Goal: Task Accomplishment & Management: Use online tool/utility

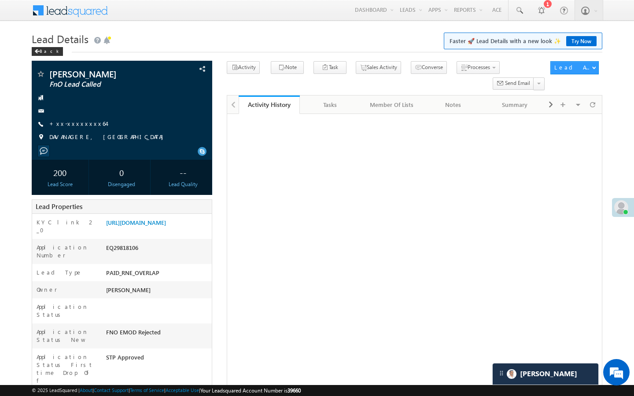
click at [82, 126] on link "+xx-xxxxxxxx64" at bounding box center [77, 123] width 57 height 7
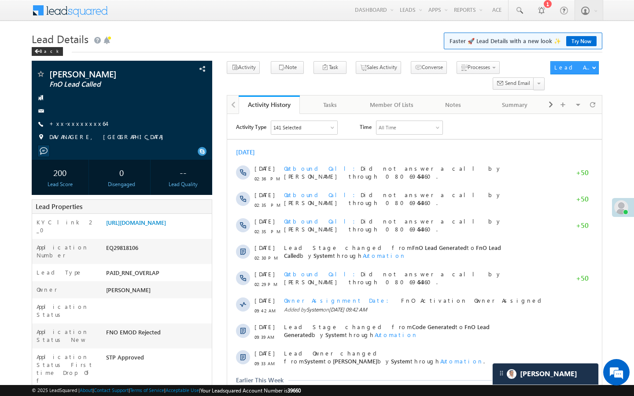
scroll to position [4121, 0]
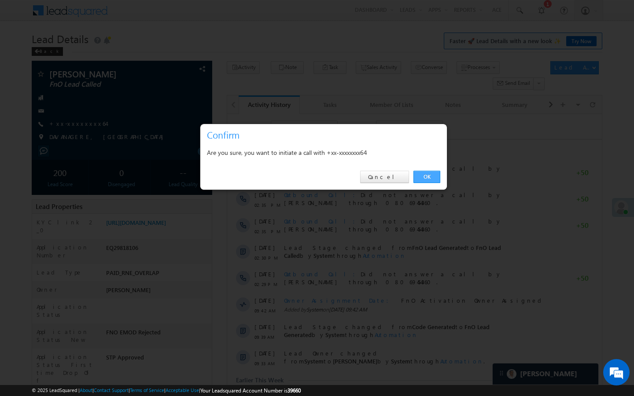
click at [427, 179] on link "OK" at bounding box center [426, 177] width 27 height 12
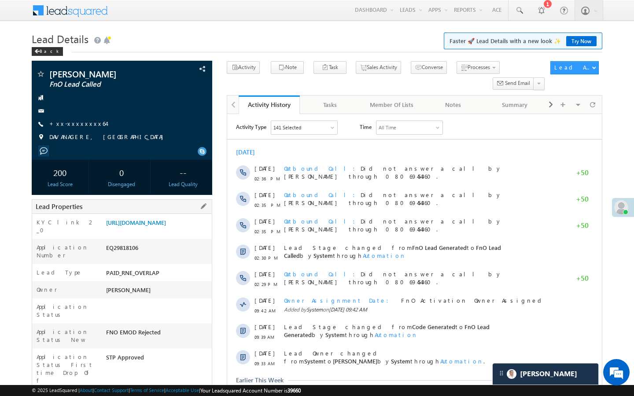
click at [173, 231] on div "https://angelbroking1-pk3em7sa.customui-test.leadsquared.com?leadId=7967d814-d2…" at bounding box center [158, 224] width 108 height 12
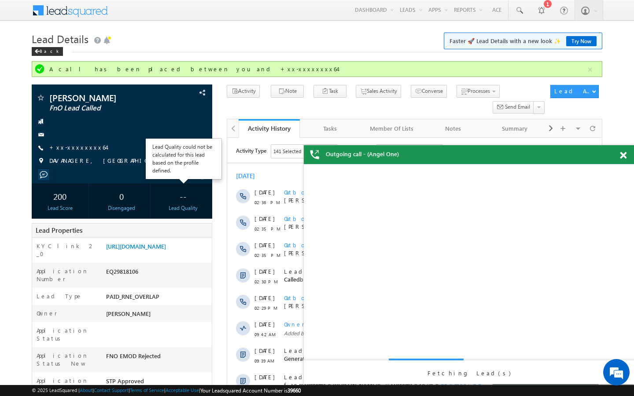
scroll to position [0, 0]
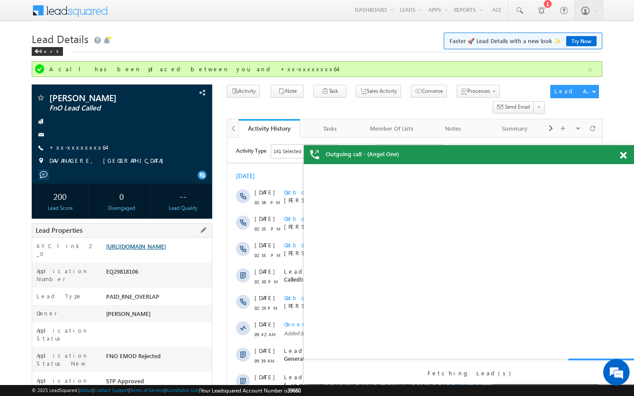
click at [166, 248] on link "https://angelbroking1-pk3em7sa.customui-test.leadsquared.com?leadId=7967d814-d2…" at bounding box center [136, 246] width 60 height 7
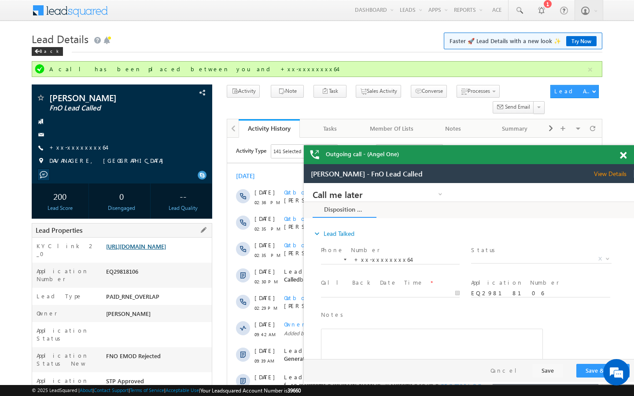
click at [157, 246] on link "https://angelbroking1-pk3em7sa.customui-test.leadsquared.com?leadId=7967d814-d2…" at bounding box center [136, 246] width 60 height 7
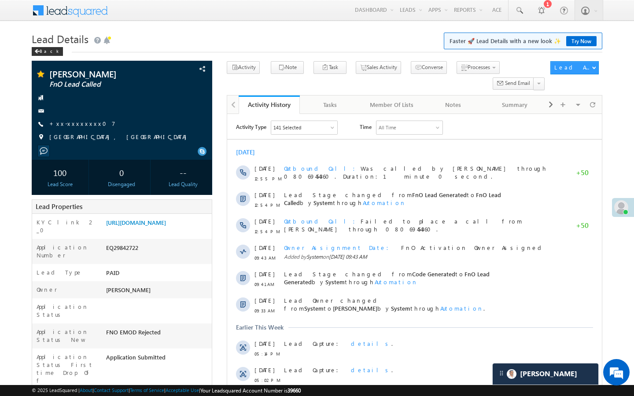
scroll to position [3464, 0]
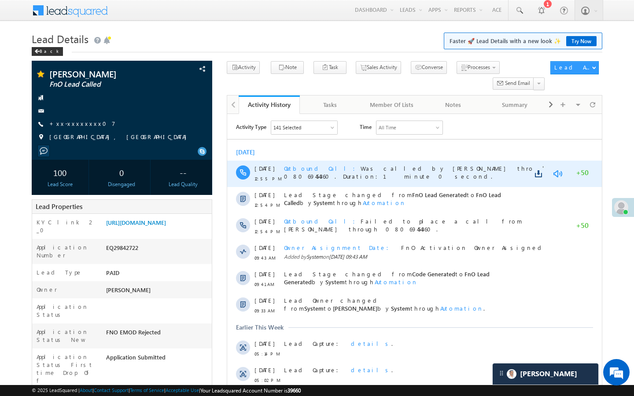
click at [555, 174] on link at bounding box center [557, 173] width 11 height 9
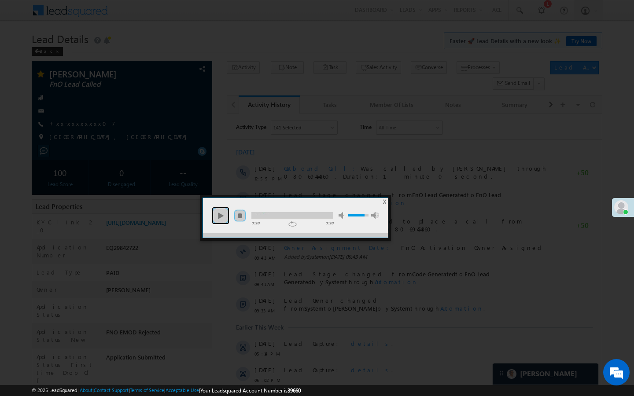
click at [219, 210] on link "play" at bounding box center [221, 216] width 18 height 18
click at [317, 217] on div at bounding box center [292, 215] width 82 height 7
click at [324, 216] on div at bounding box center [292, 215] width 82 height 7
click at [307, 165] on div at bounding box center [317, 198] width 634 height 396
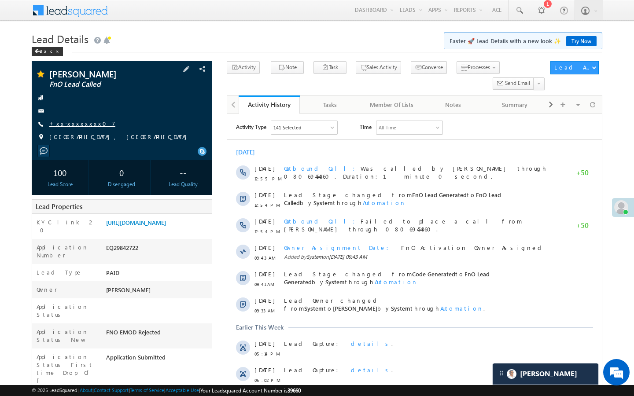
click at [75, 123] on link "+xx-xxxxxxxx07" at bounding box center [82, 123] width 66 height 7
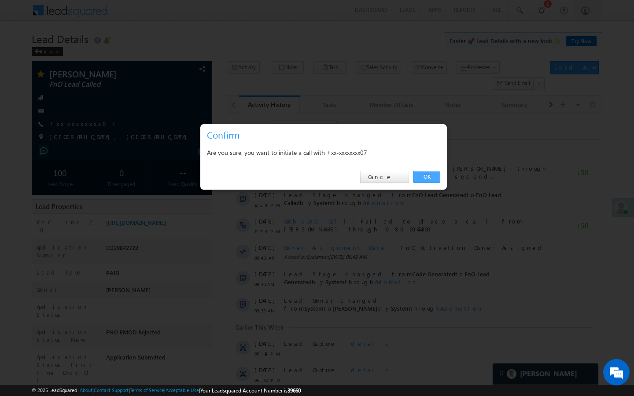
click at [436, 178] on link "OK" at bounding box center [426, 177] width 27 height 12
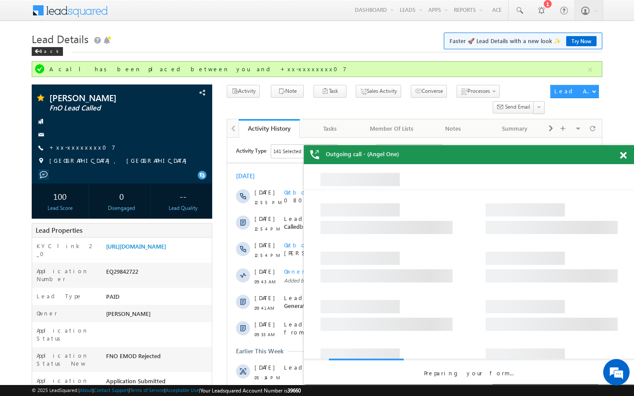
scroll to position [0, 0]
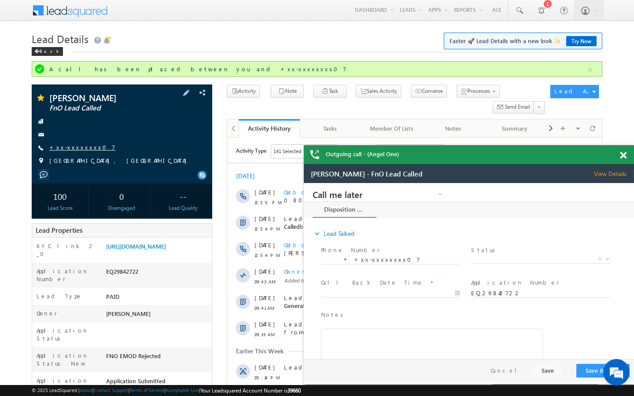
click at [71, 146] on link "+xx-xxxxxxxx07" at bounding box center [82, 146] width 66 height 7
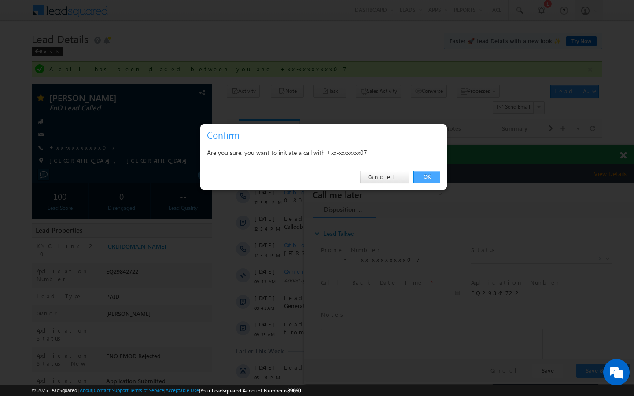
click at [435, 172] on link "OK" at bounding box center [426, 177] width 27 height 12
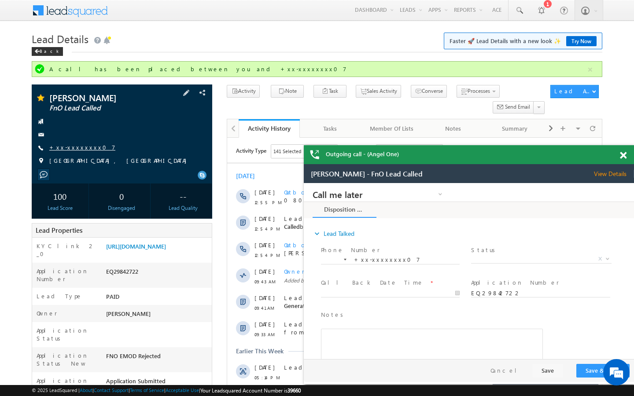
click at [70, 147] on link "+xx-xxxxxxxx07" at bounding box center [82, 146] width 66 height 7
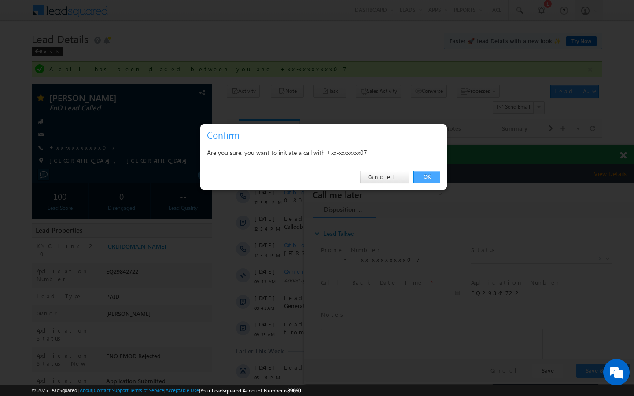
click at [432, 177] on link "OK" at bounding box center [426, 177] width 27 height 12
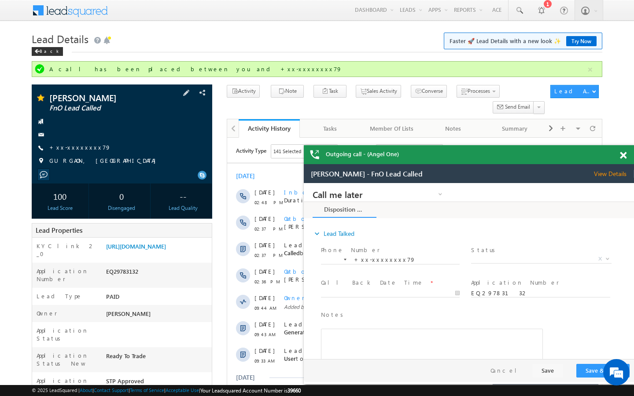
click at [88, 146] on div "+xx-xxxxxxxx79" at bounding box center [122, 147] width 172 height 9
click at [75, 147] on link "+xx-xxxxxxxx79" at bounding box center [80, 146] width 62 height 7
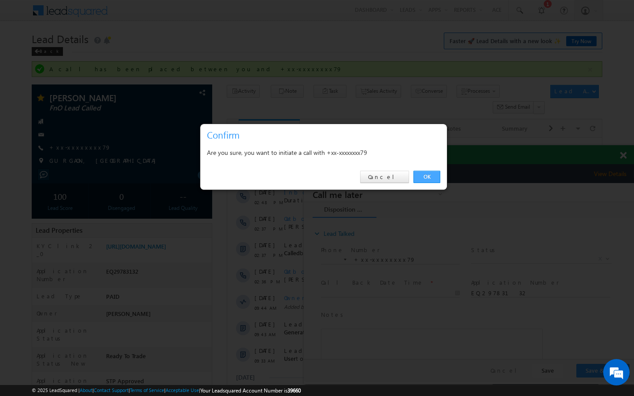
click at [427, 178] on link "OK" at bounding box center [426, 177] width 27 height 12
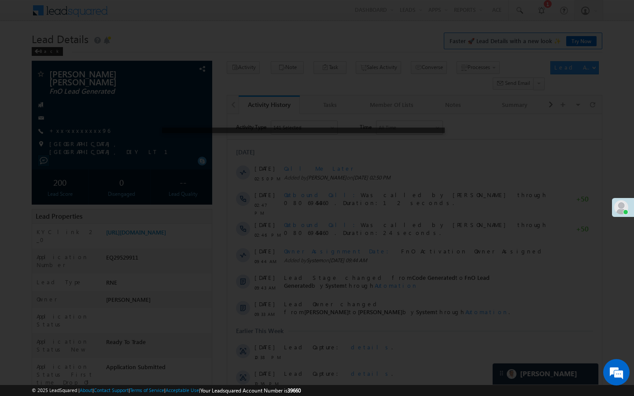
scroll to position [4121, 0]
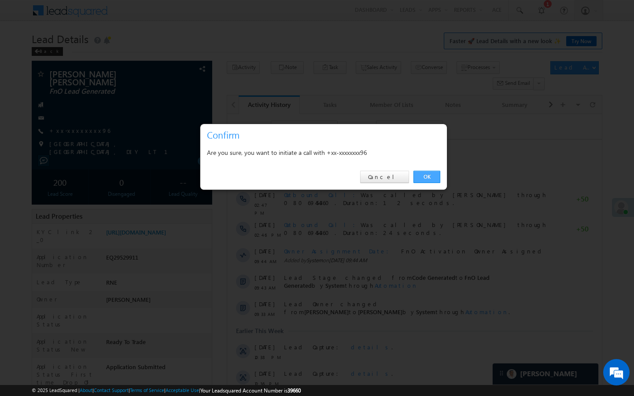
click at [422, 178] on link "OK" at bounding box center [426, 177] width 27 height 12
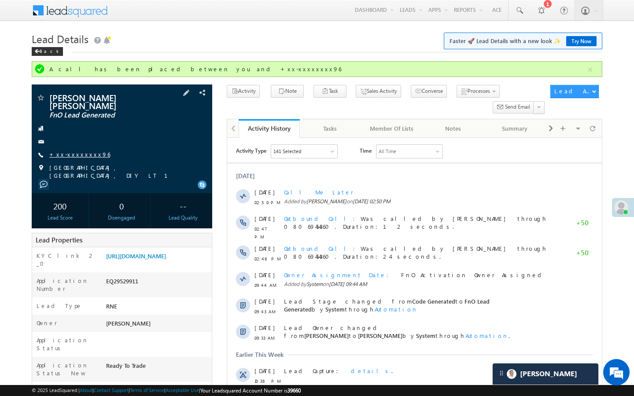
click at [70, 151] on link "+xx-xxxxxxxx96" at bounding box center [79, 154] width 61 height 7
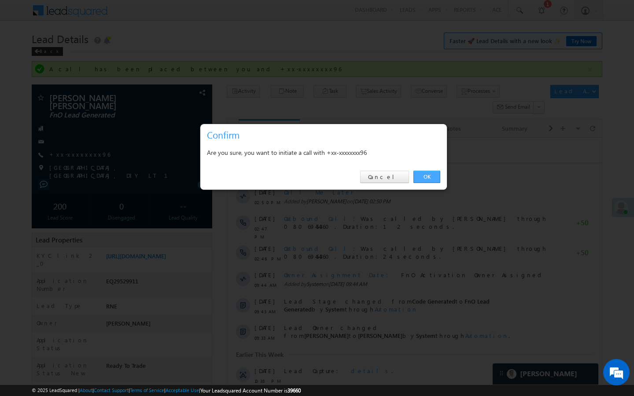
click at [420, 174] on link "OK" at bounding box center [426, 177] width 27 height 12
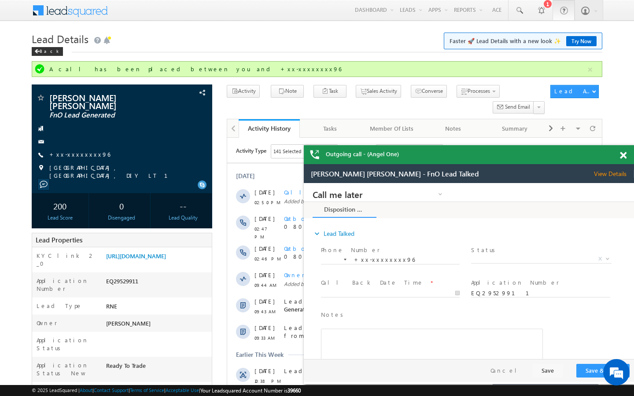
scroll to position [0, 0]
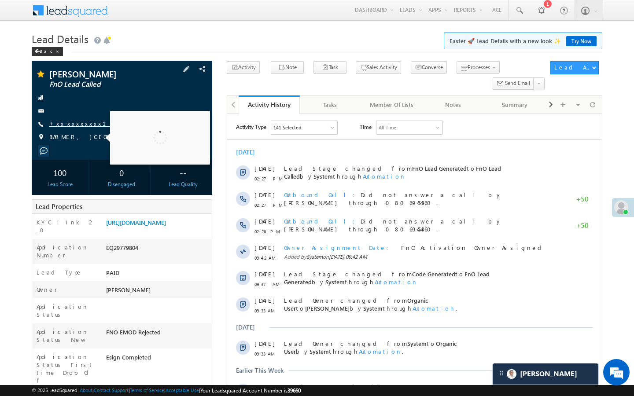
scroll to position [4121, 0]
click at [81, 126] on link "+xx-xxxxxxxx12" at bounding box center [86, 123] width 74 height 7
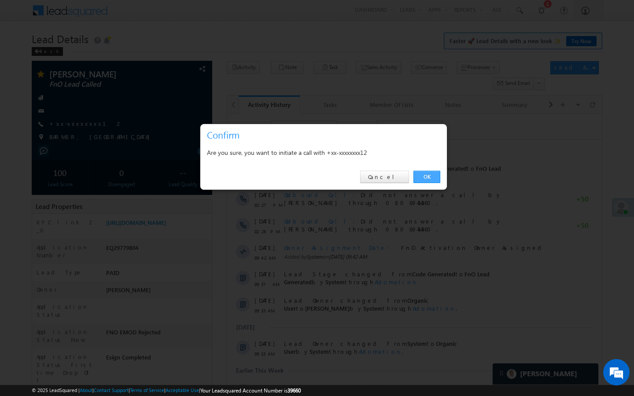
click at [437, 180] on link "OK" at bounding box center [426, 177] width 27 height 12
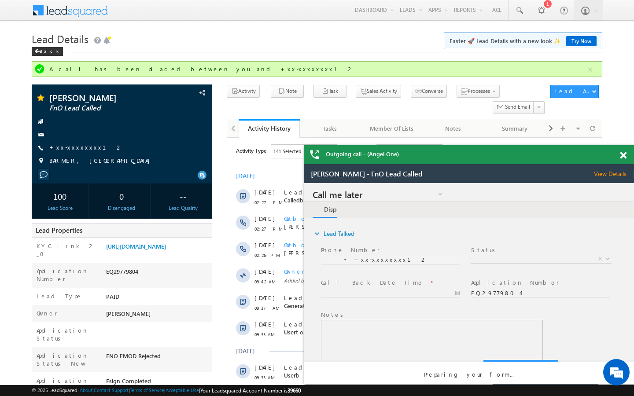
scroll to position [0, 0]
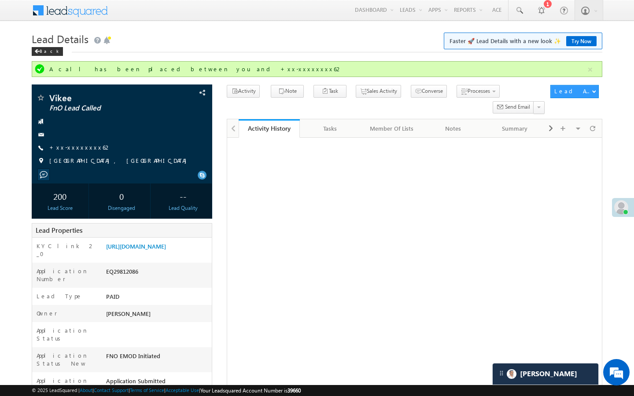
click at [71, 144] on link "+xx-xxxxxxxx62" at bounding box center [80, 146] width 62 height 7
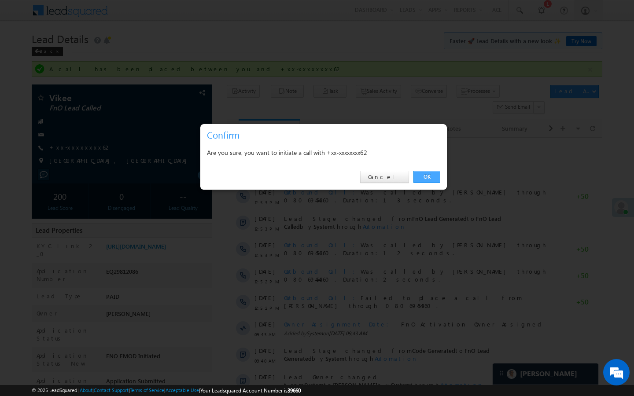
click at [427, 176] on link "OK" at bounding box center [426, 177] width 27 height 12
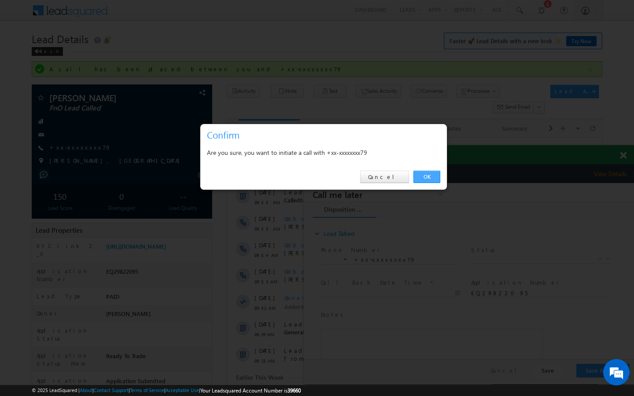
click at [434, 177] on link "OK" at bounding box center [426, 177] width 27 height 12
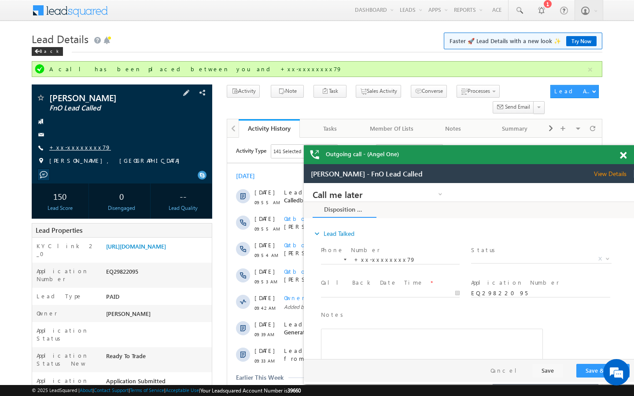
click at [84, 149] on link "+xx-xxxxxxxx79" at bounding box center [80, 146] width 62 height 7
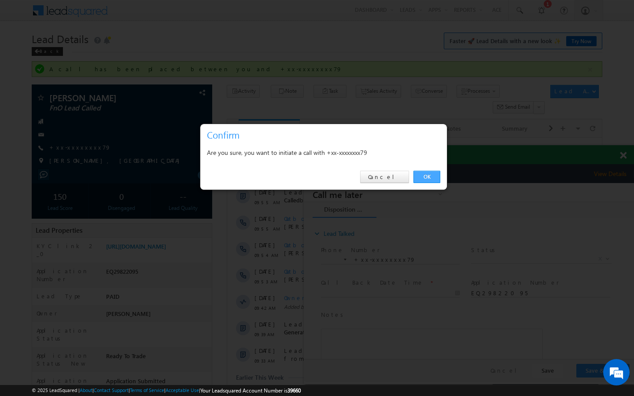
click at [424, 179] on link "OK" at bounding box center [426, 177] width 27 height 12
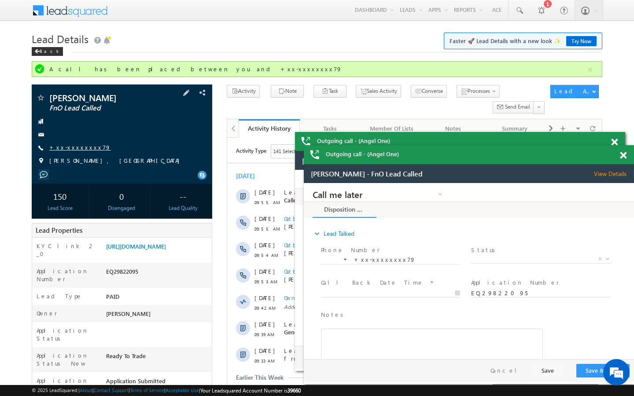
click at [82, 146] on link "+xx-xxxxxxxx79" at bounding box center [80, 146] width 62 height 7
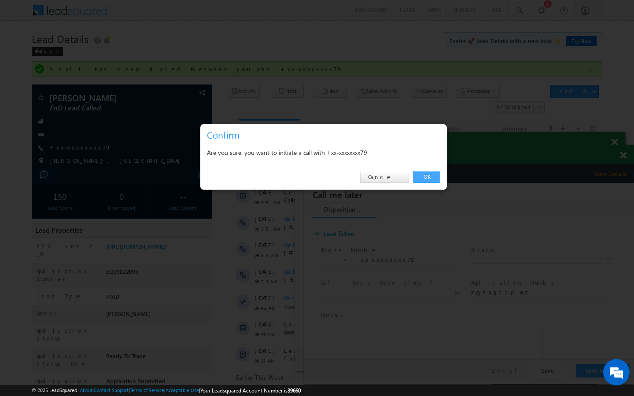
click at [429, 178] on link "OK" at bounding box center [426, 177] width 27 height 12
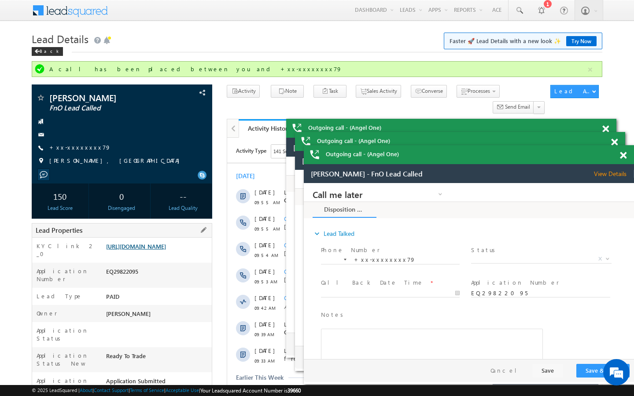
click at [166, 250] on link "https://angelbroking1-pk3em7sa.customui-test.leadsquared.com?leadId=5552d4fd-61…" at bounding box center [136, 246] width 60 height 7
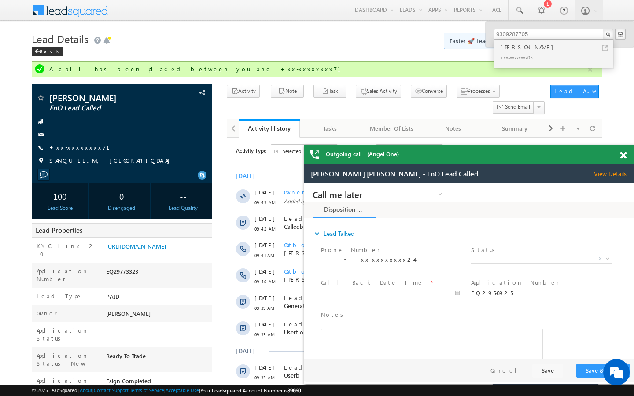
click at [624, 155] on span at bounding box center [623, 155] width 7 height 7
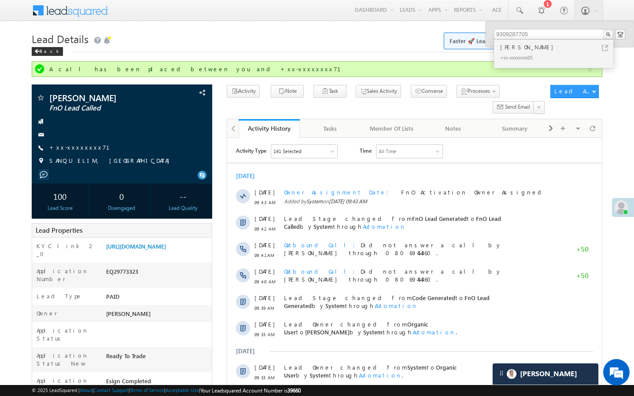
click at [624, 155] on body "Menu Tanya Sharma Tanya .shar ma@an gelbr oking .com" at bounding box center [317, 384] width 634 height 769
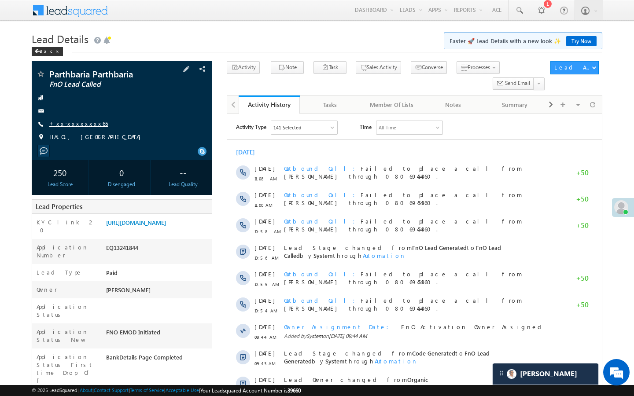
click at [70, 124] on link "+xx-xxxxxxxx65" at bounding box center [78, 123] width 59 height 7
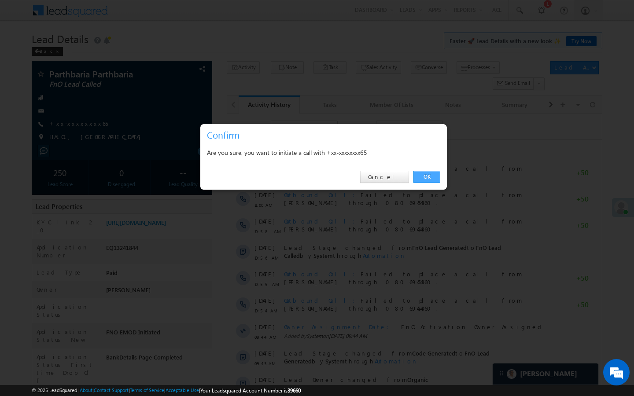
click at [435, 175] on link "OK" at bounding box center [426, 177] width 27 height 12
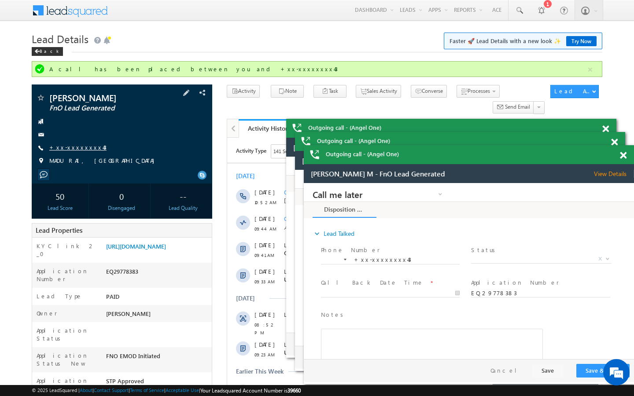
click at [77, 146] on link "+xx-xxxxxxxx43" at bounding box center [77, 146] width 57 height 7
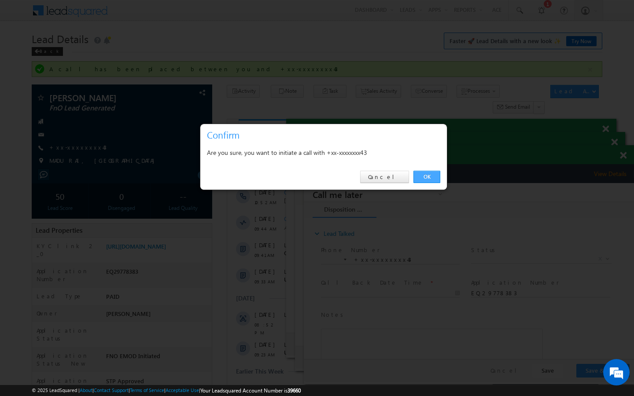
click at [425, 172] on link "OK" at bounding box center [426, 177] width 27 height 12
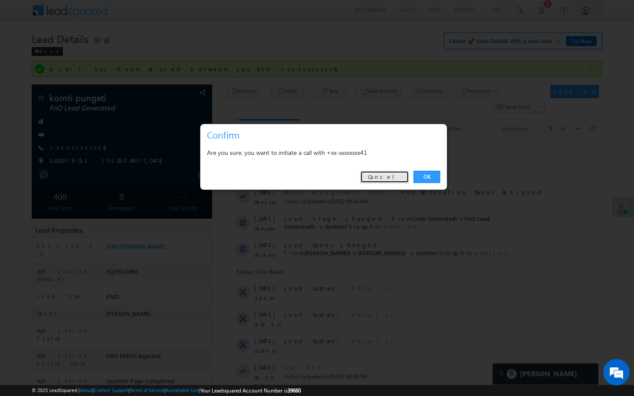
click at [392, 177] on link "Cancel" at bounding box center [384, 177] width 49 height 12
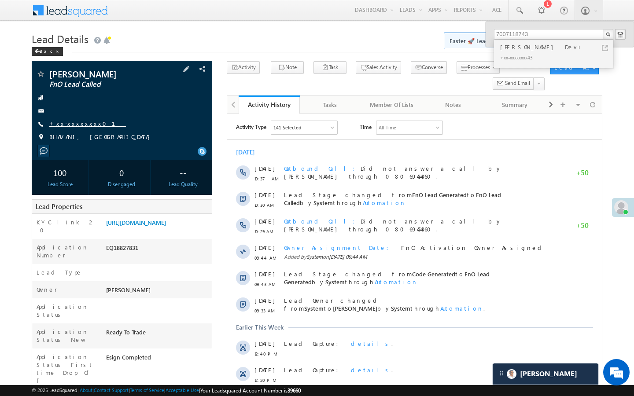
click at [67, 126] on link "+xx-xxxxxxxx01" at bounding box center [87, 123] width 77 height 7
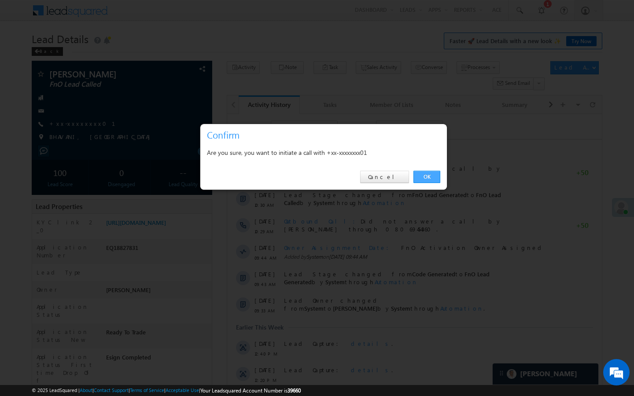
click at [424, 174] on link "OK" at bounding box center [426, 177] width 27 height 12
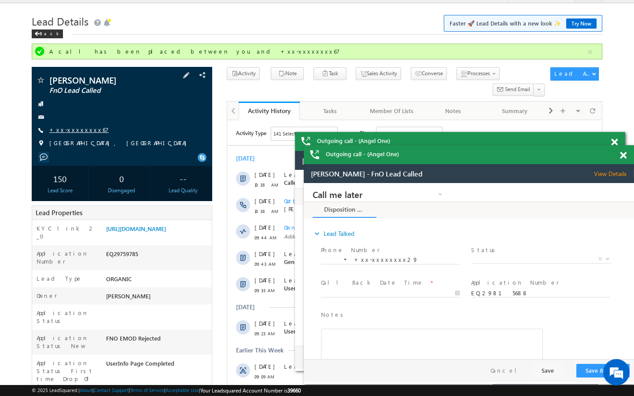
click at [85, 130] on link "+xx-xxxxxxxx67" at bounding box center [78, 129] width 59 height 7
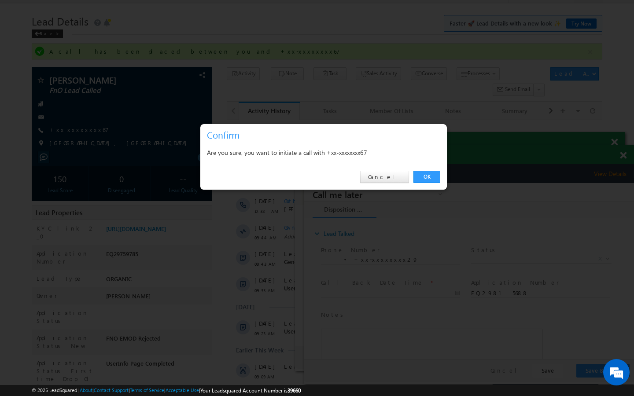
click at [425, 169] on div "OK Cancel" at bounding box center [323, 177] width 246 height 25
click at [425, 174] on link "OK" at bounding box center [426, 177] width 27 height 12
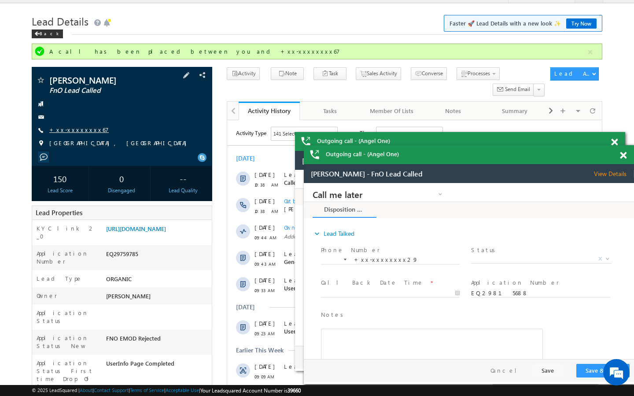
click at [83, 130] on link "+xx-xxxxxxxx67" at bounding box center [78, 129] width 59 height 7
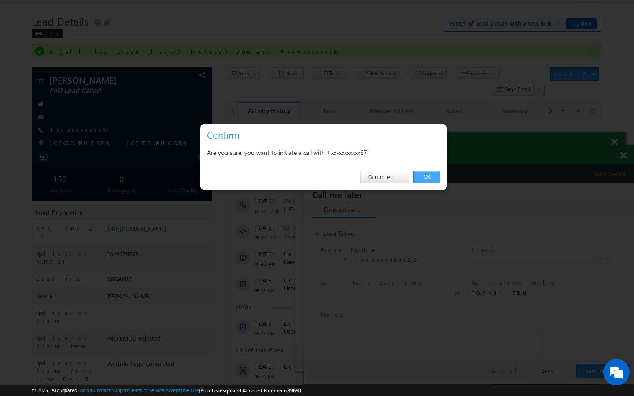
click at [432, 172] on link "OK" at bounding box center [426, 177] width 27 height 12
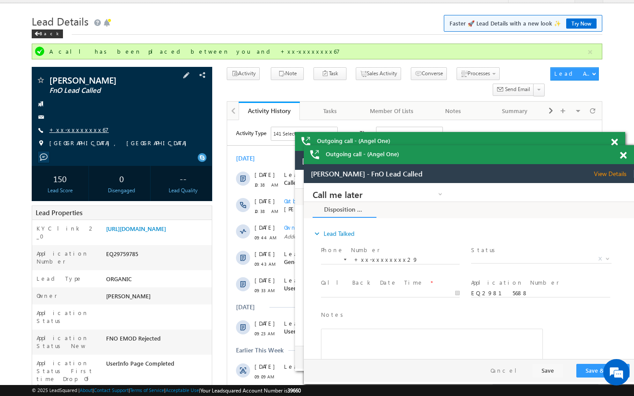
click at [80, 127] on link "+xx-xxxxxxxx67" at bounding box center [78, 129] width 59 height 7
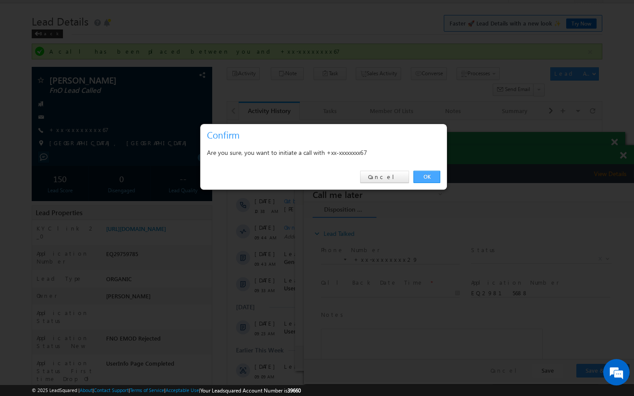
click at [424, 173] on link "OK" at bounding box center [426, 177] width 27 height 12
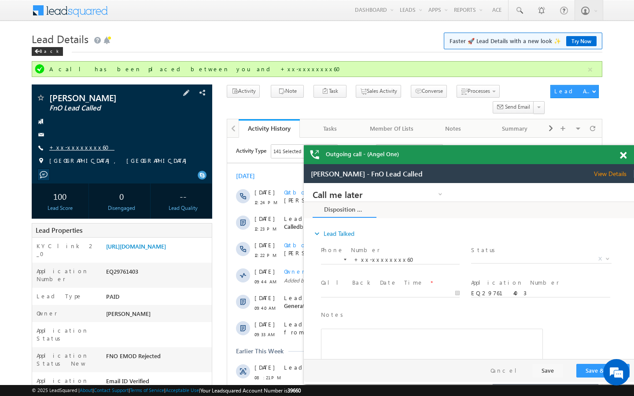
click at [79, 147] on link "+xx-xxxxxxxx60" at bounding box center [81, 146] width 65 height 7
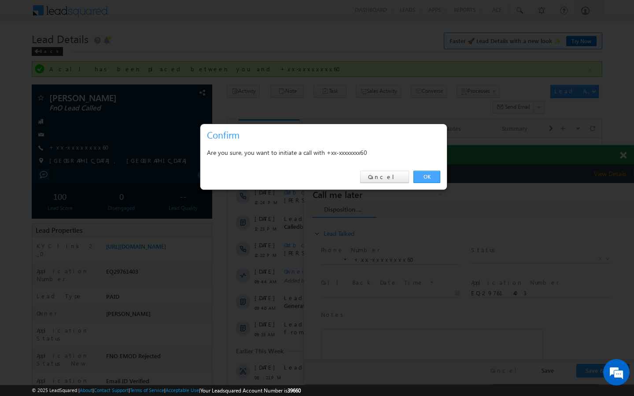
click at [416, 179] on link "OK" at bounding box center [426, 177] width 27 height 12
